Goal: Task Accomplishment & Management: Use online tool/utility

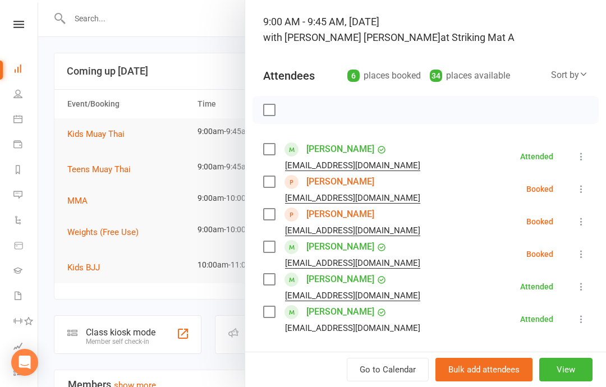
scroll to position [70, 0]
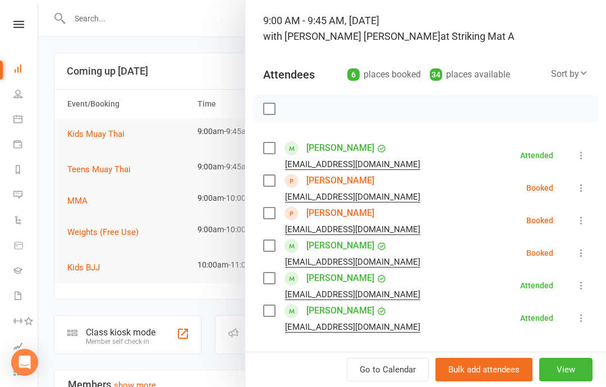
click at [557, 363] on button "View" at bounding box center [565, 370] width 53 height 24
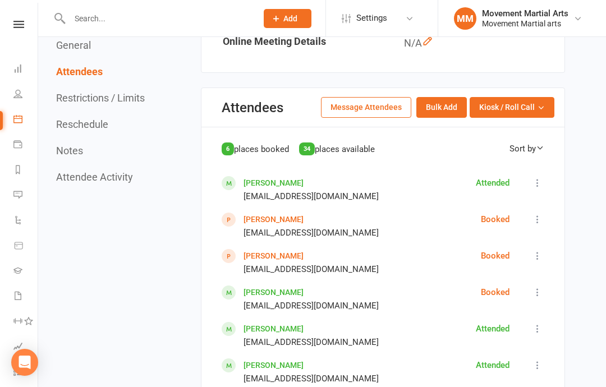
scroll to position [584, 0]
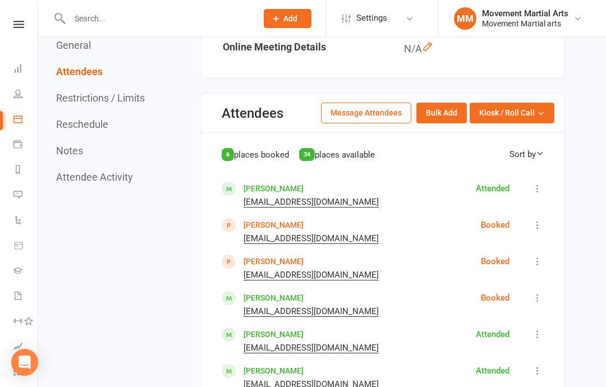
click at [525, 107] on span "Kiosk / Roll Call" at bounding box center [507, 113] width 56 height 12
click at [494, 150] on link "Enter Roll Call" at bounding box center [497, 161] width 111 height 22
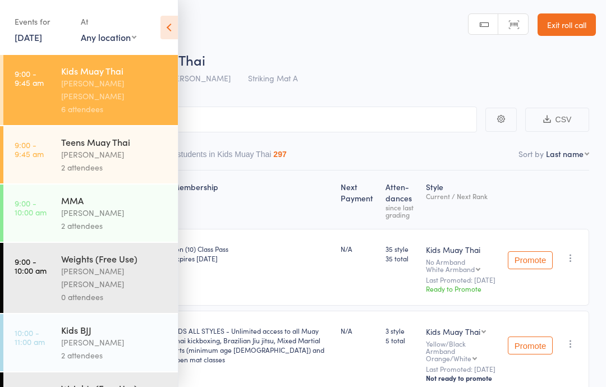
click at [336, 160] on nav "Checked in 3 Waiting to check in 3 Other students in Kids Muay Thai 297" at bounding box center [303, 157] width 582 height 26
click at [330, 78] on div "Roll Call for Kids Muay Thai [DATE] 09:00 [PERSON_NAME] [PERSON_NAME] Striking …" at bounding box center [317, 69] width 556 height 39
click at [166, 20] on icon at bounding box center [168, 28] width 17 height 24
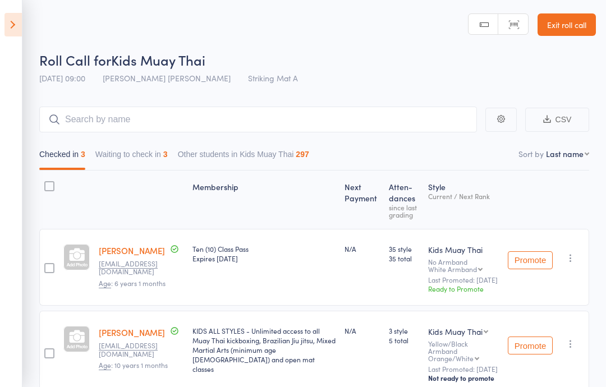
click at [13, 9] on aside "Events for [DATE] [DATE] [DATE] Sun Mon Tue Wed Thu Fri Sat 40 28 29 30 01 02 0…" at bounding box center [11, 193] width 22 height 387
click at [6, 27] on icon at bounding box center [12, 25] width 17 height 24
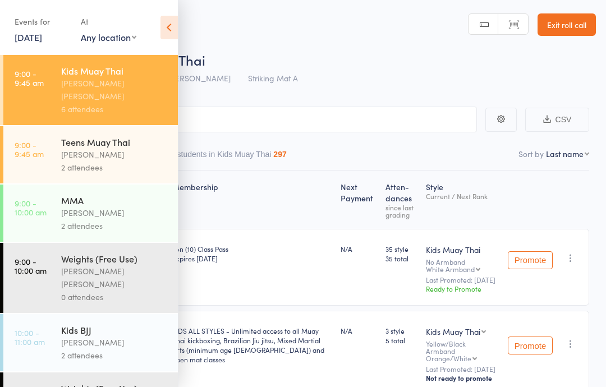
click at [108, 82] on div "[PERSON_NAME] [PERSON_NAME]" at bounding box center [114, 90] width 107 height 26
click at [96, 83] on div "[PERSON_NAME] [PERSON_NAME]" at bounding box center [114, 90] width 107 height 26
click at [161, 22] on icon at bounding box center [168, 28] width 17 height 24
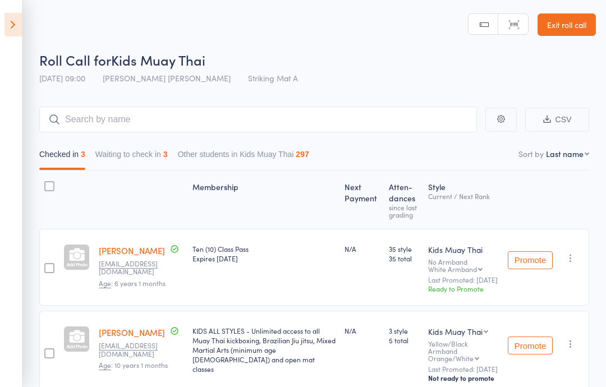
click at [555, 26] on link "Exit roll call" at bounding box center [566, 24] width 58 height 22
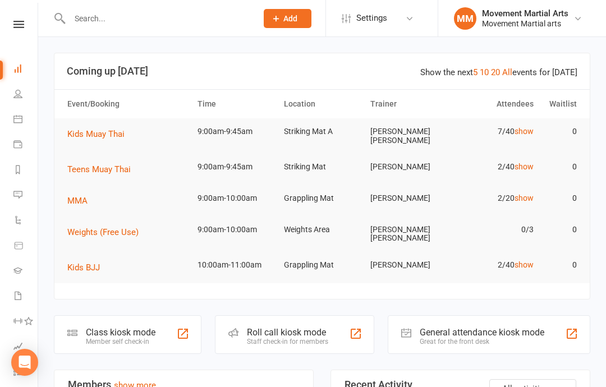
click at [96, 127] on button "Kids Muay Thai" at bounding box center [99, 133] width 65 height 13
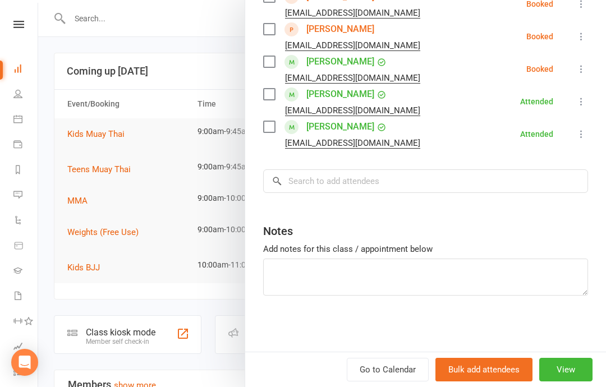
scroll to position [286, 0]
click at [557, 373] on button "View" at bounding box center [565, 370] width 53 height 24
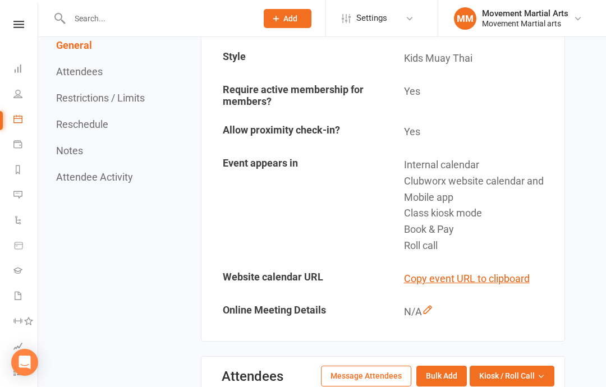
scroll to position [324, 0]
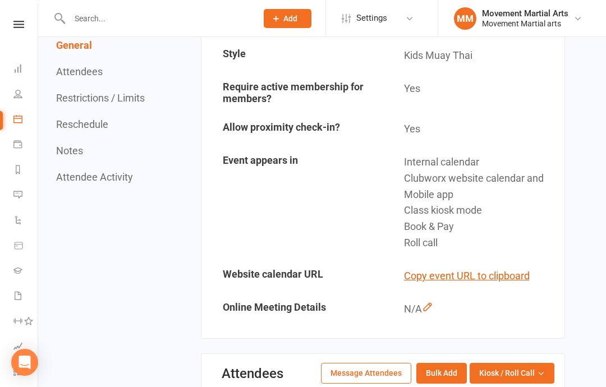
click at [505, 367] on span "Kiosk / Roll Call" at bounding box center [507, 373] width 56 height 12
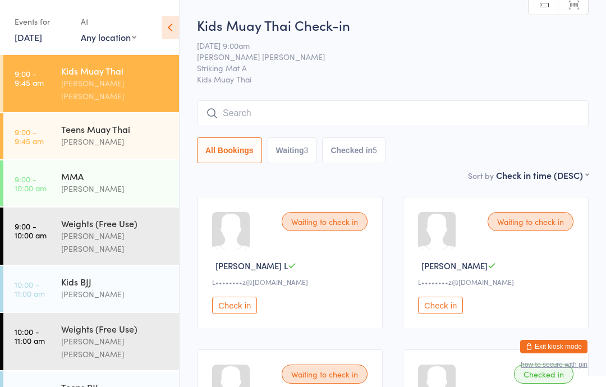
click at [36, 127] on time "9:00 - 9:45 am" at bounding box center [29, 136] width 29 height 18
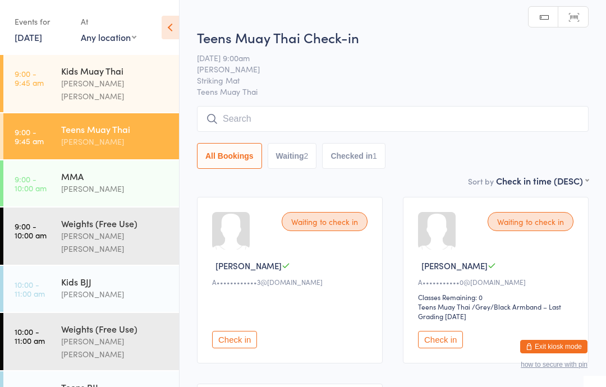
click at [235, 126] on input "search" at bounding box center [392, 119] width 391 height 26
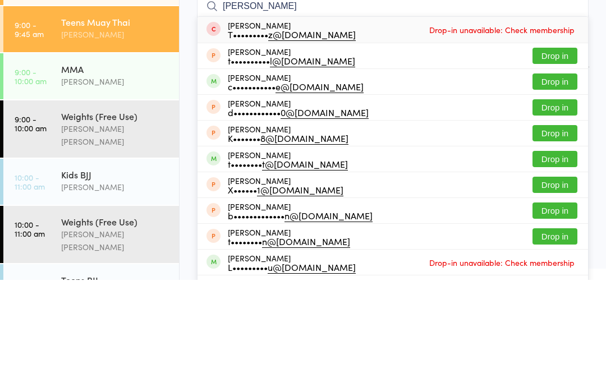
type input "Tania"
click at [558, 181] on button "Drop in" at bounding box center [554, 189] width 45 height 16
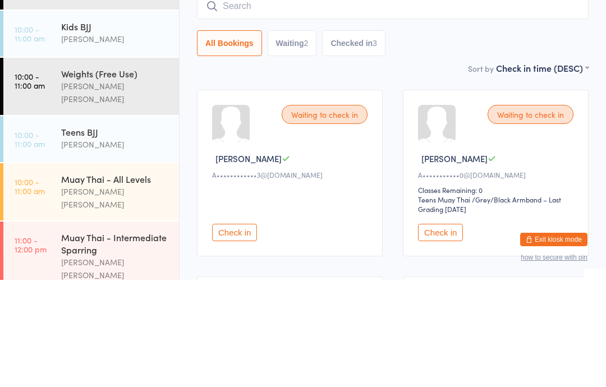
scroll to position [161, 0]
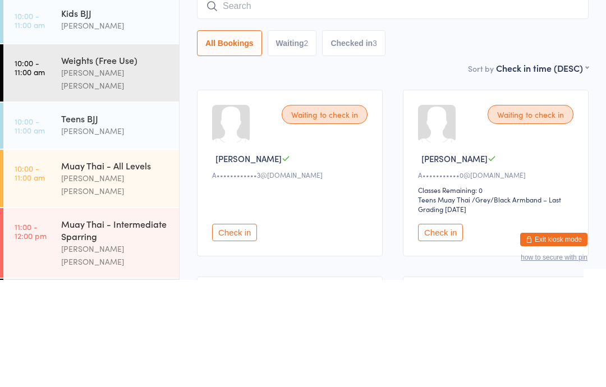
click at [53, 210] on link "10:00 - 11:00 am Teens BJJ Wade Huang" at bounding box center [90, 233] width 175 height 46
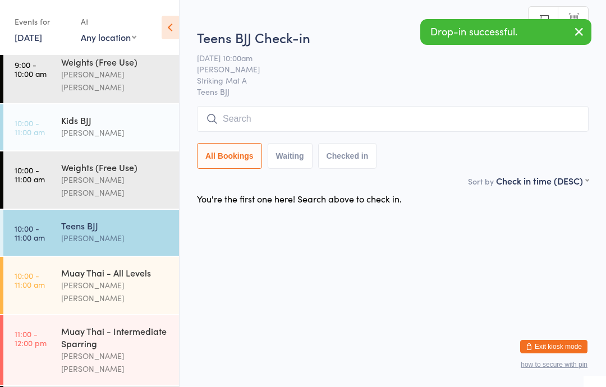
click at [248, 104] on div "Teens BJJ Check-in 11 Oct 10:00am Wade Huang Striking Mat A Teens BJJ Manual se…" at bounding box center [392, 101] width 391 height 146
click at [233, 123] on input "search" at bounding box center [392, 119] width 391 height 26
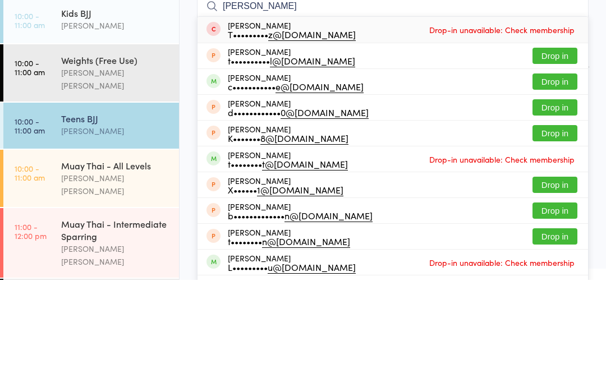
type input "Tania"
click at [543, 181] on button "Drop in" at bounding box center [554, 189] width 45 height 16
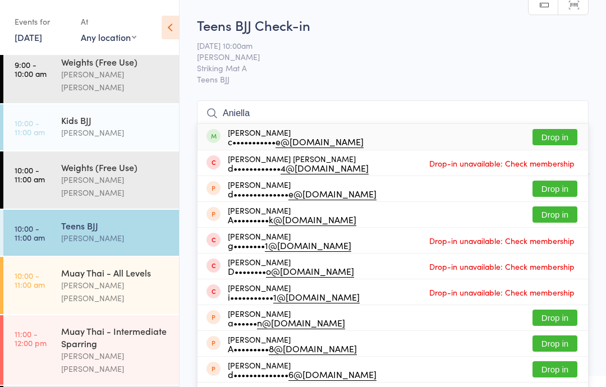
scroll to position [154, 0]
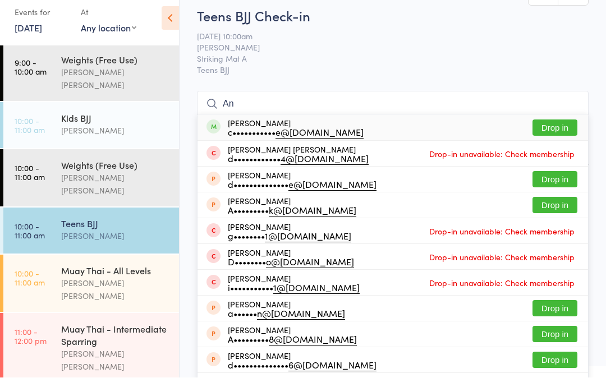
type input "A"
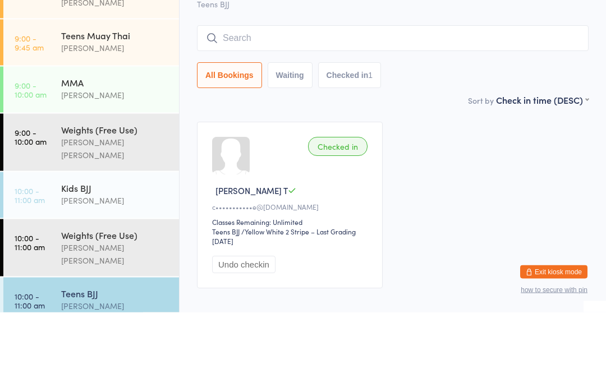
scroll to position [15, 0]
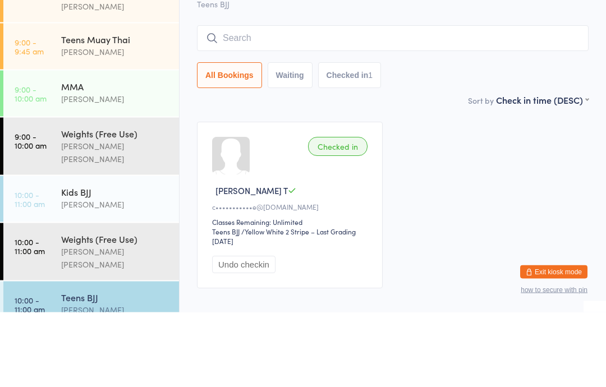
click at [53, 98] on link "9:00 - 9:45 am Teens Muay Thai Wade Huang" at bounding box center [90, 121] width 175 height 46
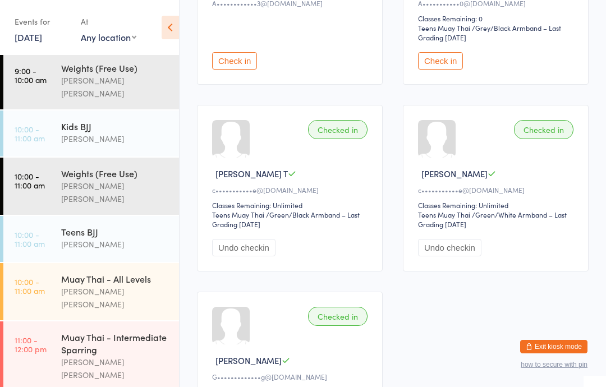
scroll to position [154, 0]
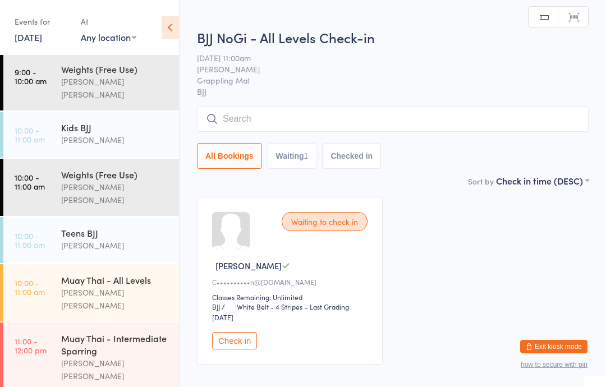
click at [378, 116] on input "search" at bounding box center [392, 119] width 391 height 26
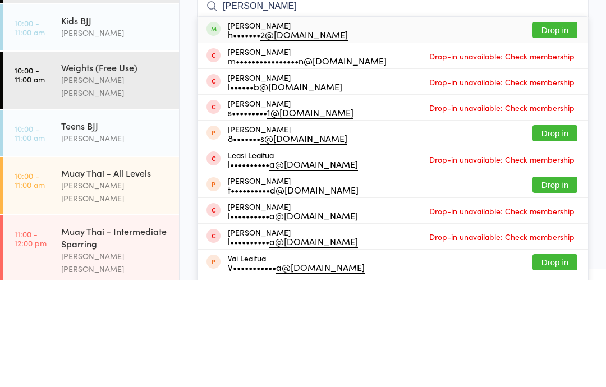
type input "Leah"
click at [556, 129] on button "Drop in" at bounding box center [554, 137] width 45 height 16
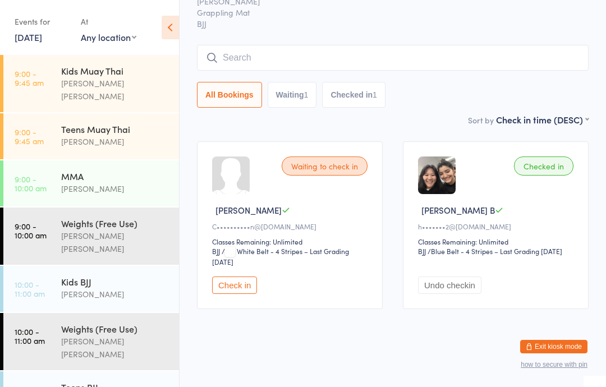
click at [116, 123] on div "Teens Muay Thai" at bounding box center [115, 129] width 108 height 12
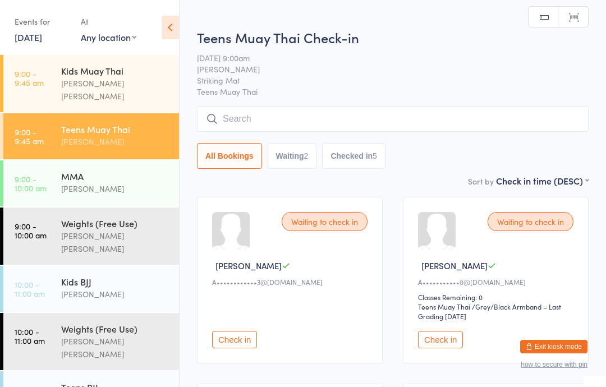
click at [317, 113] on input "search" at bounding box center [392, 119] width 391 height 26
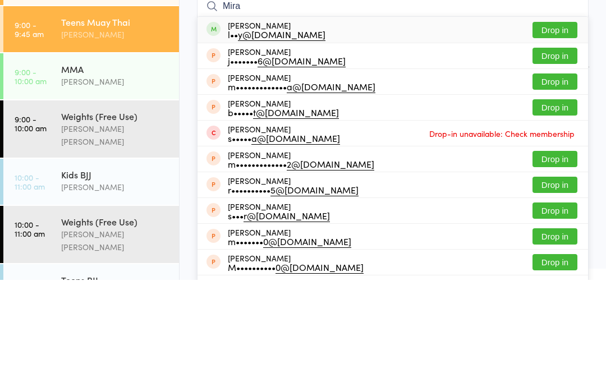
type input "Mira"
click at [553, 129] on button "Drop in" at bounding box center [554, 137] width 45 height 16
